Goal: Task Accomplishment & Management: Manage account settings

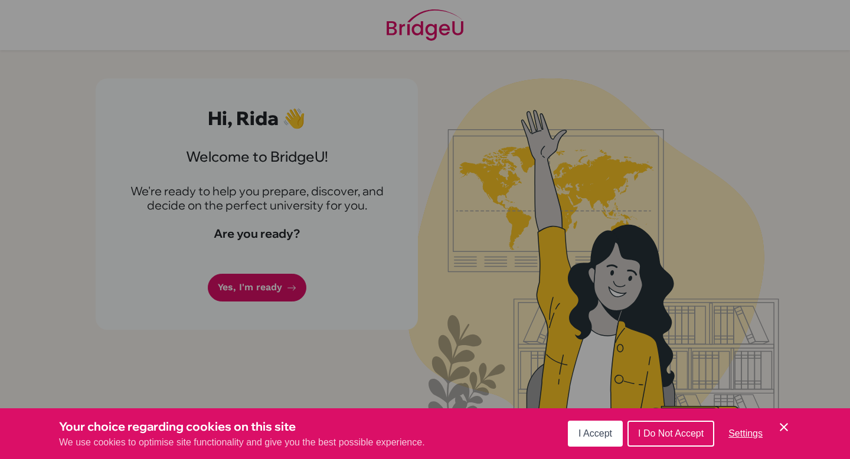
click at [609, 435] on span "I Accept" at bounding box center [595, 433] width 34 height 10
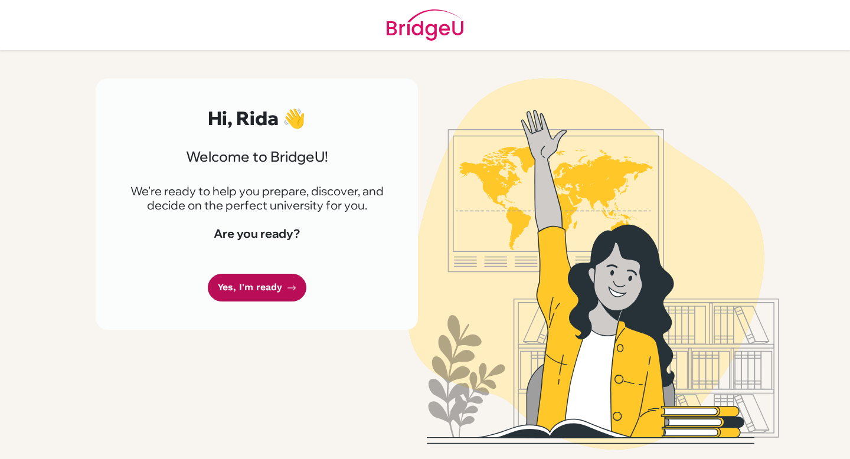
click at [271, 286] on link "Yes, I'm ready" at bounding box center [257, 288] width 99 height 28
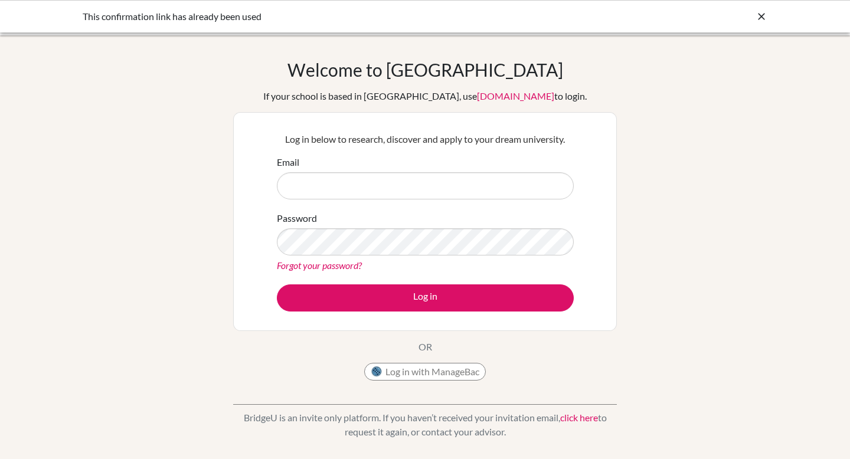
click at [353, 186] on input "Email" at bounding box center [425, 185] width 297 height 27
click at [636, 233] on div "Welcome to BridgeU If your school is based in China, use app.bridge-u.com.cn to…" at bounding box center [425, 252] width 850 height 386
click at [378, 193] on input "Email" at bounding box center [425, 185] width 297 height 27
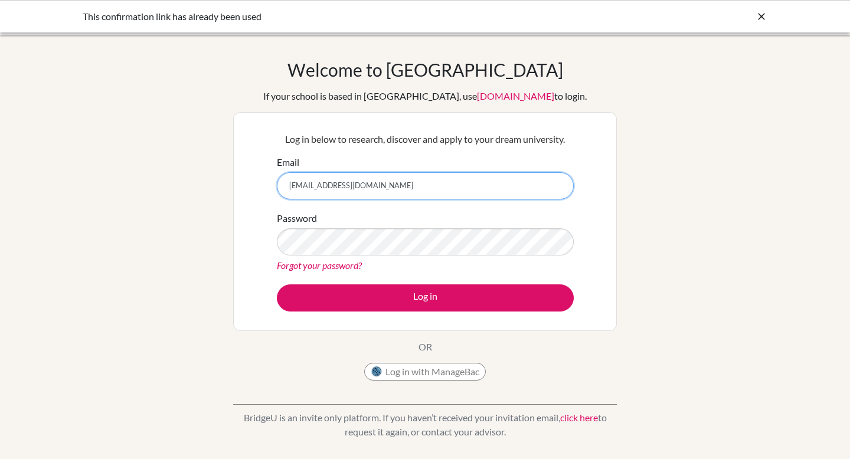
type input "[EMAIL_ADDRESS][DOMAIN_NAME]"
click at [622, 200] on div "Welcome to BridgeU If your school is based in China, use app.bridge-u.com.cn to…" at bounding box center [425, 252] width 850 height 386
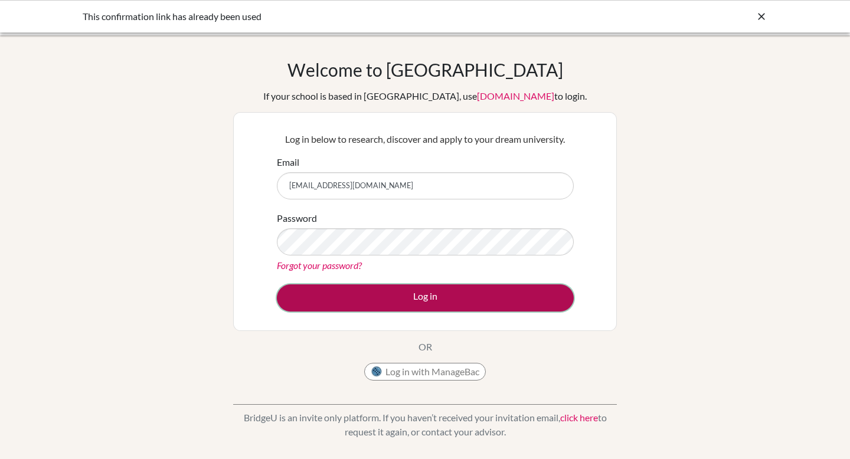
click at [496, 300] on button "Log in" at bounding box center [425, 297] width 297 height 27
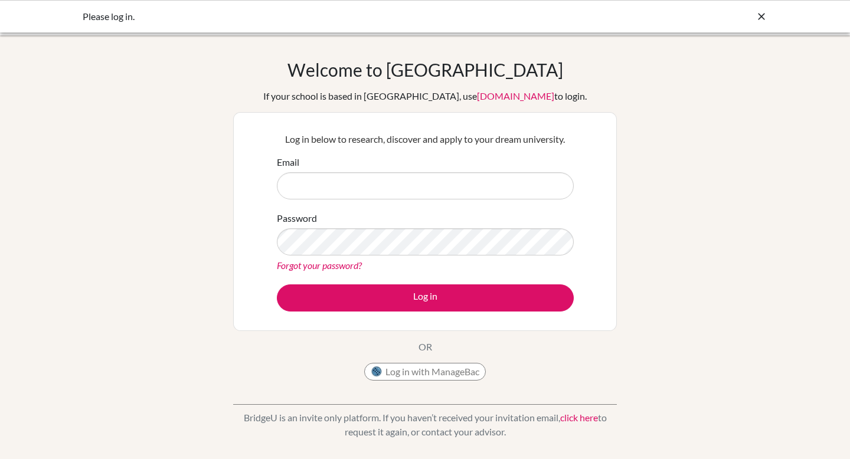
click at [494, 178] on input "Email" at bounding box center [425, 185] width 297 height 27
click at [294, 182] on input "Email" at bounding box center [425, 185] width 297 height 27
type input "[EMAIL_ADDRESS][DOMAIN_NAME]"
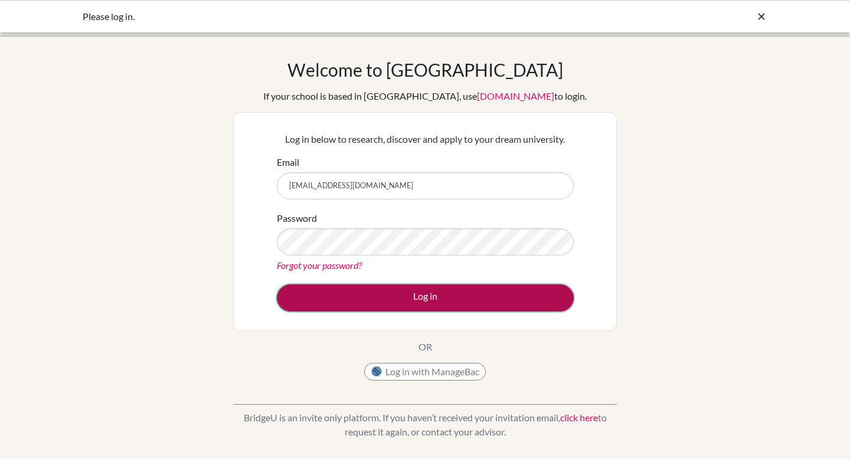
click at [333, 291] on button "Log in" at bounding box center [425, 297] width 297 height 27
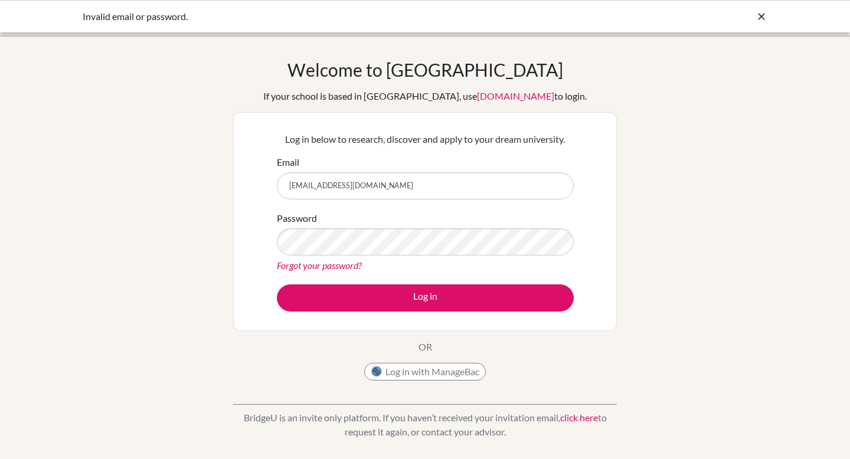
click at [241, 120] on div "Log in below to research, discover and apply to your dream university. Email [E…" at bounding box center [425, 221] width 384 height 219
click at [544, 339] on div "Welcome to BridgeU If your school is based in China, use app.bridge-u.com.cn to…" at bounding box center [425, 223] width 384 height 328
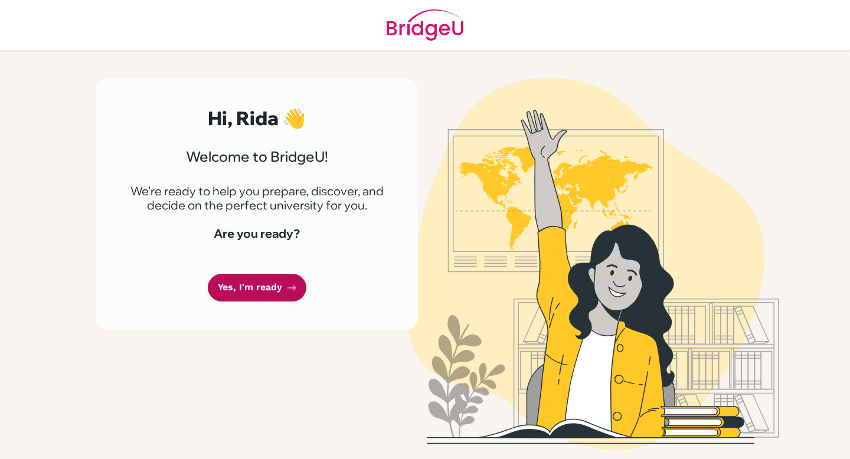
click at [258, 282] on link "Yes, I'm ready" at bounding box center [257, 288] width 99 height 28
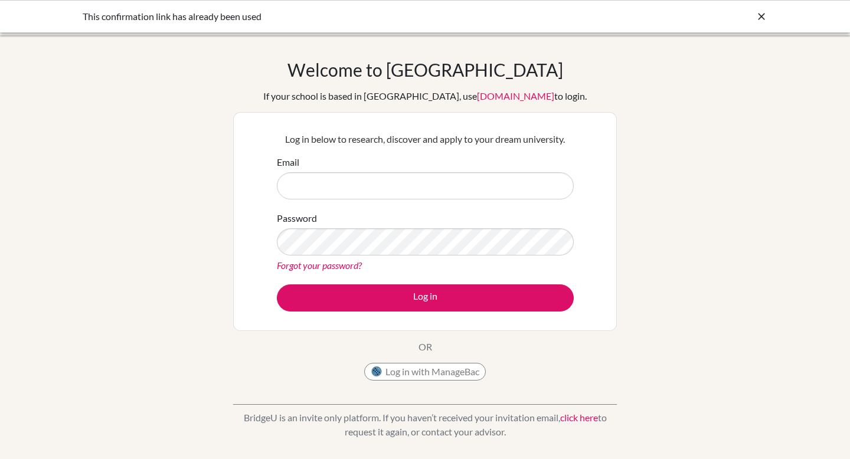
click at [763, 17] on icon at bounding box center [761, 17] width 12 height 12
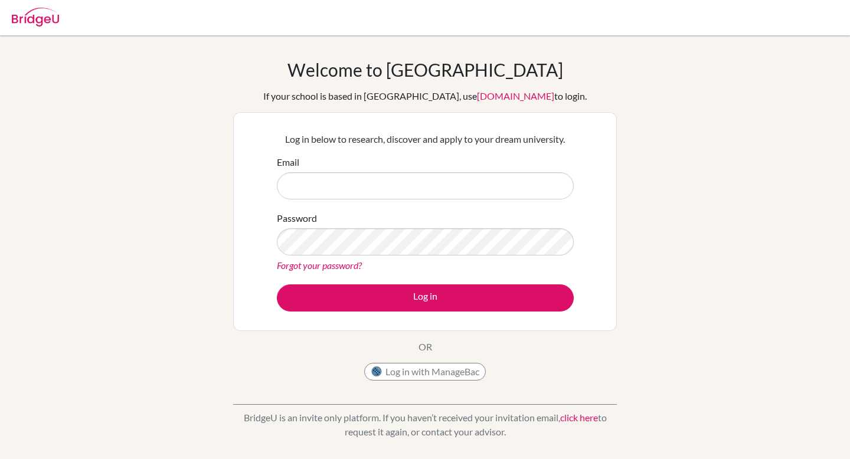
click at [340, 265] on link "Forgot your password?" at bounding box center [319, 265] width 85 height 11
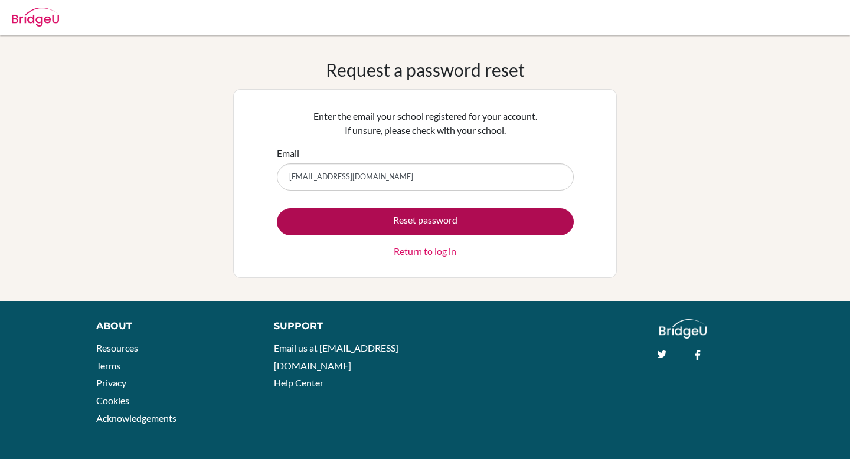
type input "[EMAIL_ADDRESS][DOMAIN_NAME]"
click at [460, 223] on button "Reset password" at bounding box center [425, 221] width 297 height 27
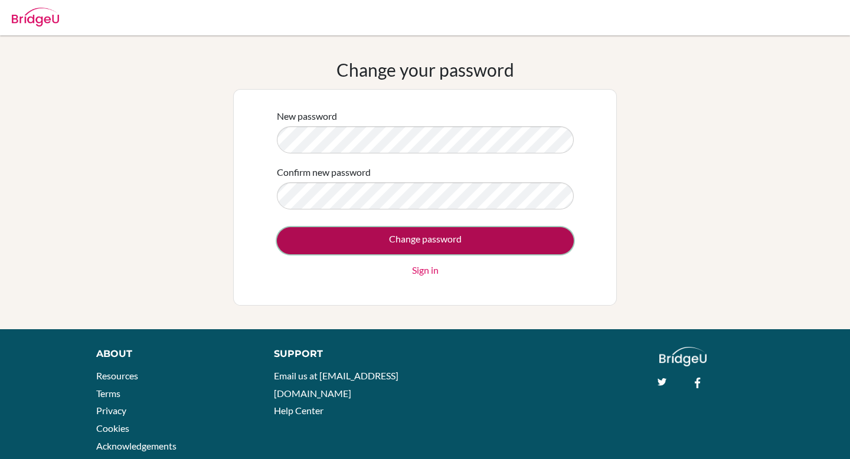
click at [339, 228] on input "Change password" at bounding box center [425, 240] width 297 height 27
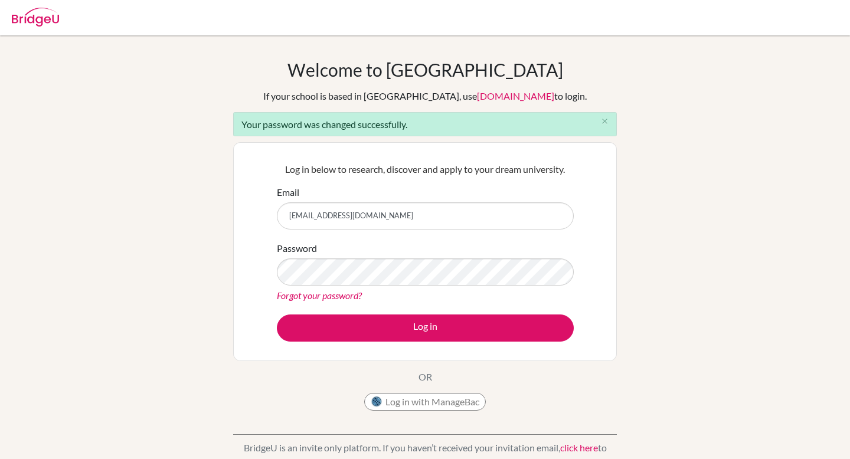
type input "[EMAIL_ADDRESS][DOMAIN_NAME]"
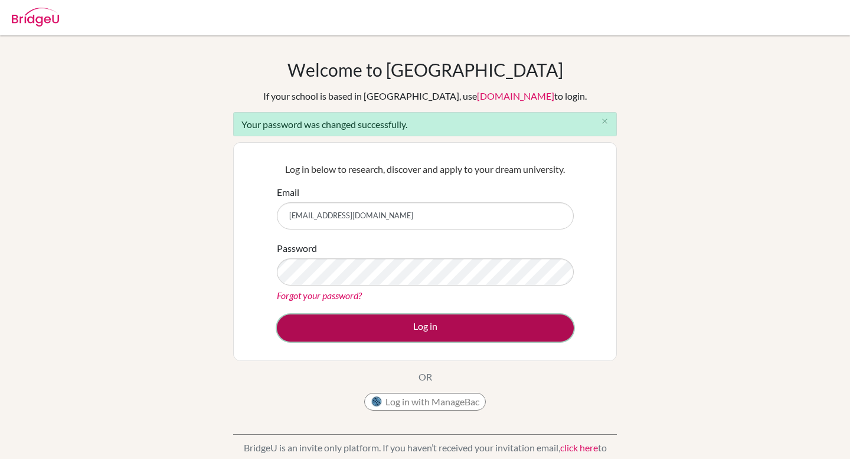
click at [528, 331] on button "Log in" at bounding box center [425, 328] width 297 height 27
